Goal: Task Accomplishment & Management: Manage account settings

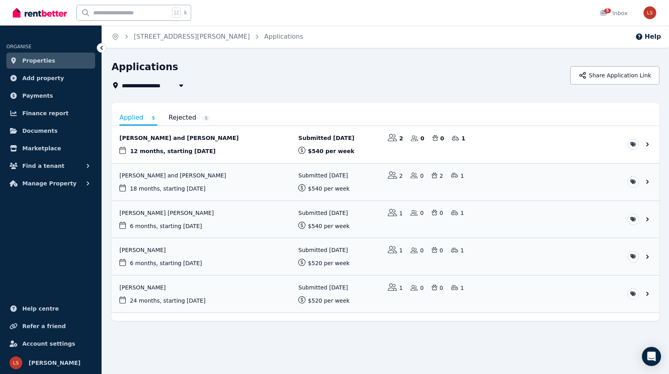
click at [179, 137] on link "View application: Akila Gangodage and Ahinsa Senadeera" at bounding box center [386, 144] width 548 height 37
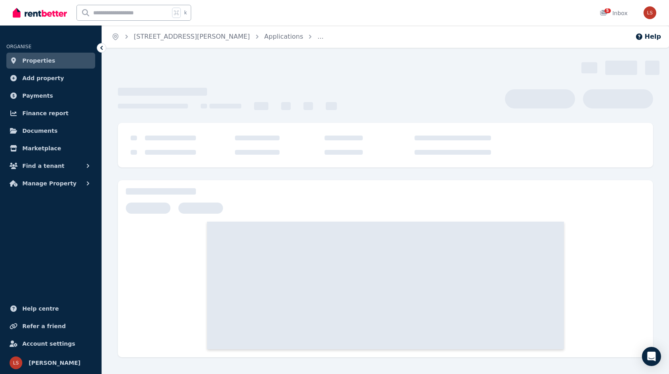
click at [101, 48] on icon at bounding box center [101, 48] width 2 height 4
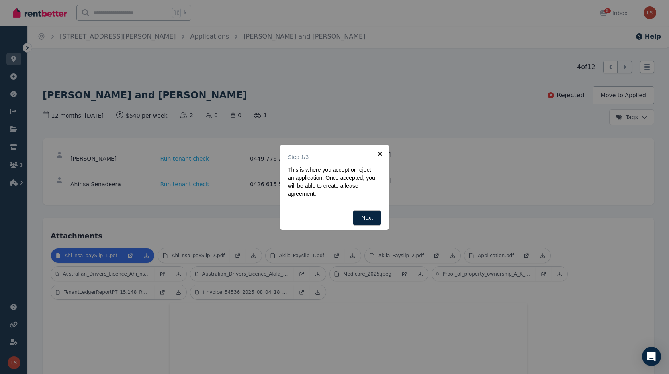
click at [380, 152] on link "×" at bounding box center [380, 154] width 18 height 18
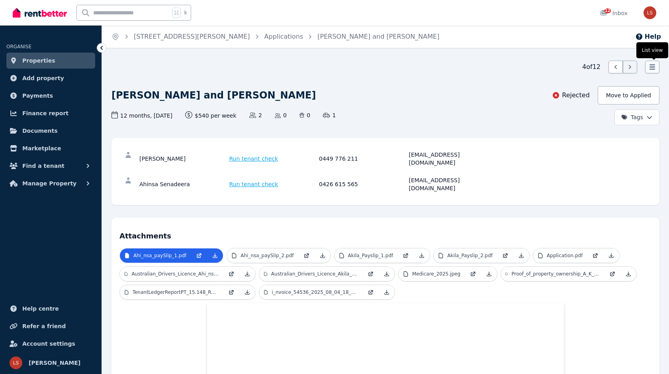
click at [653, 69] on icon at bounding box center [653, 67] width 6 height 6
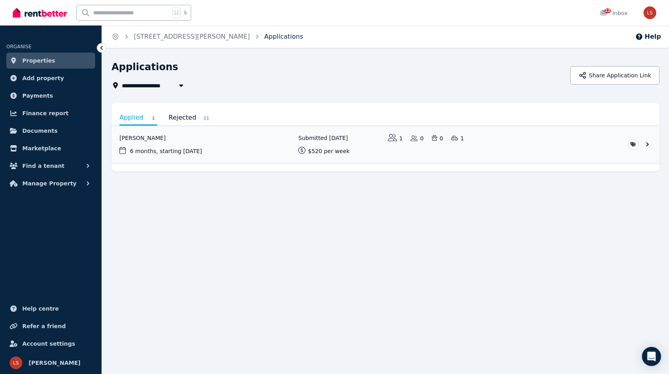
click at [265, 36] on link "Applications" at bounding box center [284, 37] width 39 height 8
click at [181, 117] on link "Rejected 11" at bounding box center [190, 118] width 42 height 14
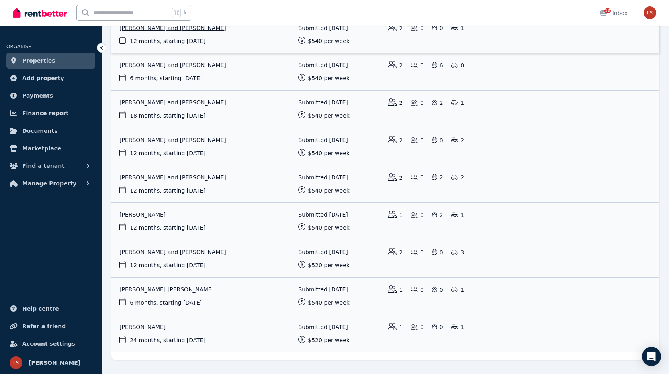
scroll to position [204, 0]
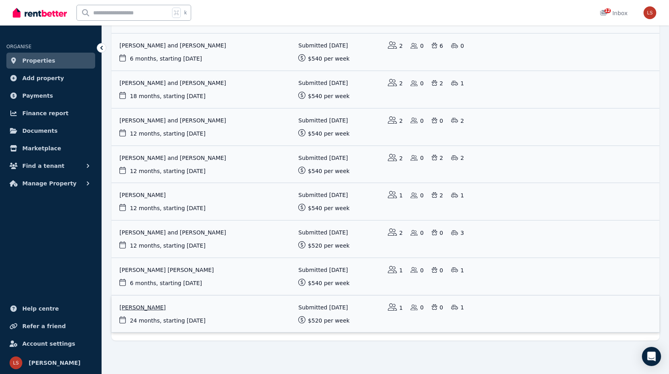
click at [166, 310] on link "View application: Yangchen Dema" at bounding box center [386, 313] width 548 height 37
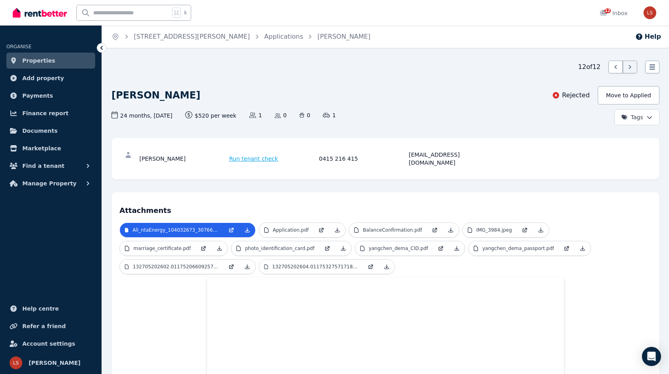
click at [580, 94] on div "Rejected" at bounding box center [571, 95] width 38 height 10
click at [631, 102] on button "Move to Applied" at bounding box center [629, 95] width 62 height 18
